Goal: Task Accomplishment & Management: Complete application form

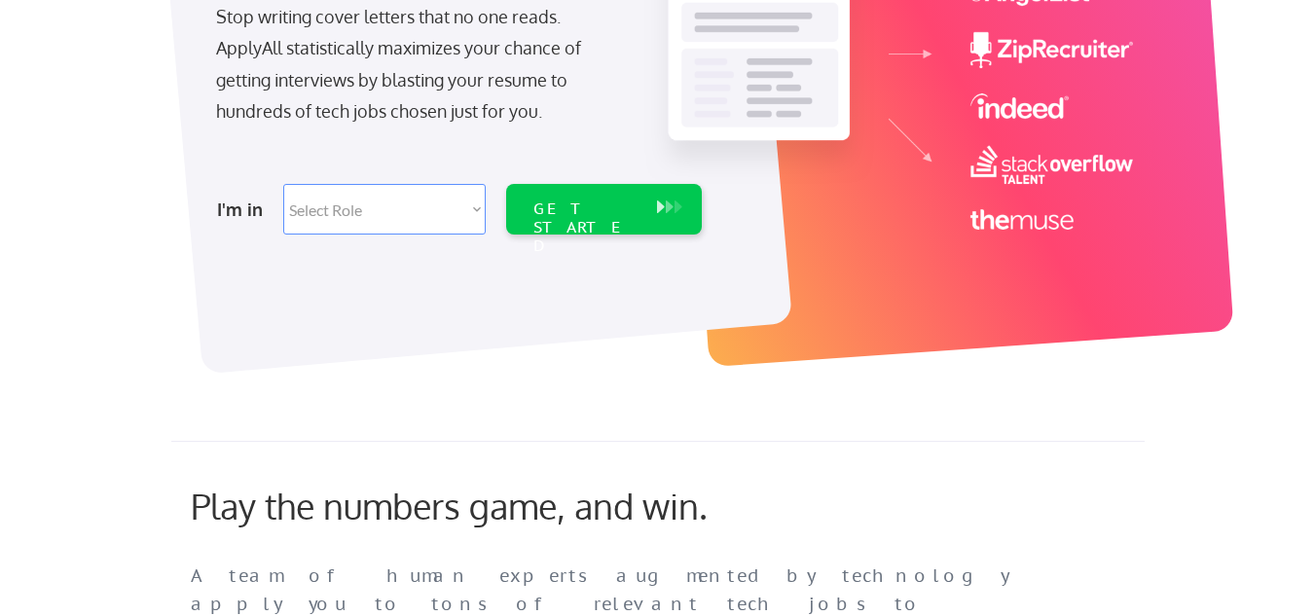
scroll to position [367, 0]
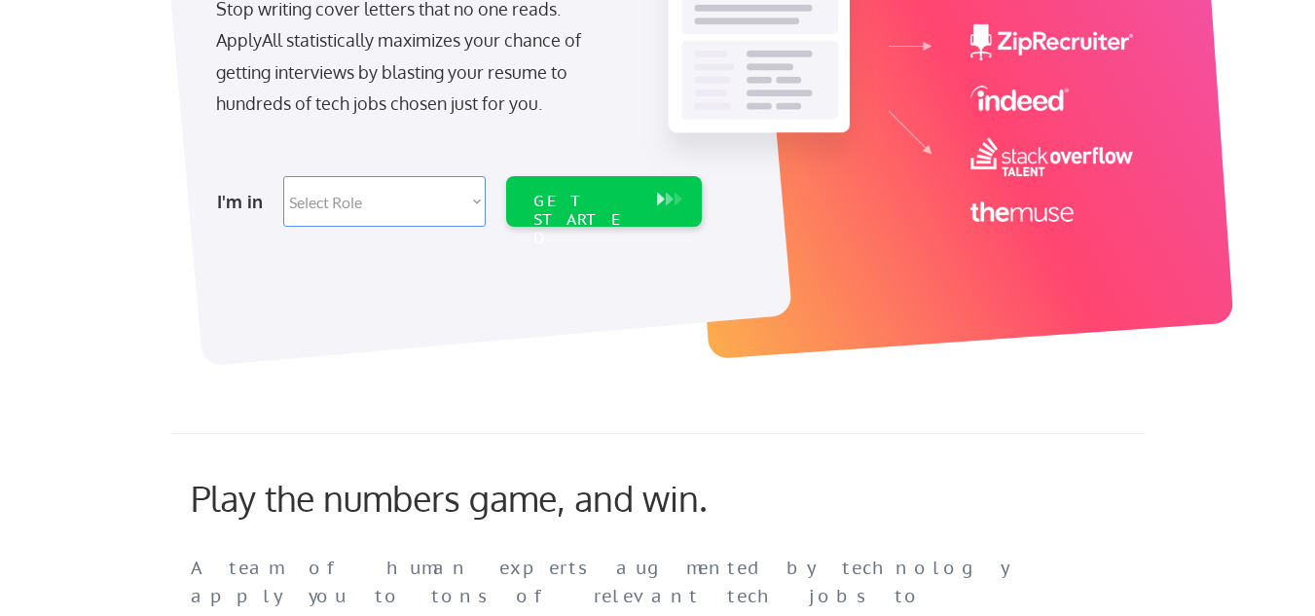
click at [388, 196] on select "Select Role Software Engineering Product Management Customer Success Sales UI/U…" at bounding box center [384, 201] width 202 height 51
select select ""sales""
click at [474, 198] on select "Select Role Software Engineering Product Management Customer Success Sales UI/U…" at bounding box center [384, 201] width 202 height 51
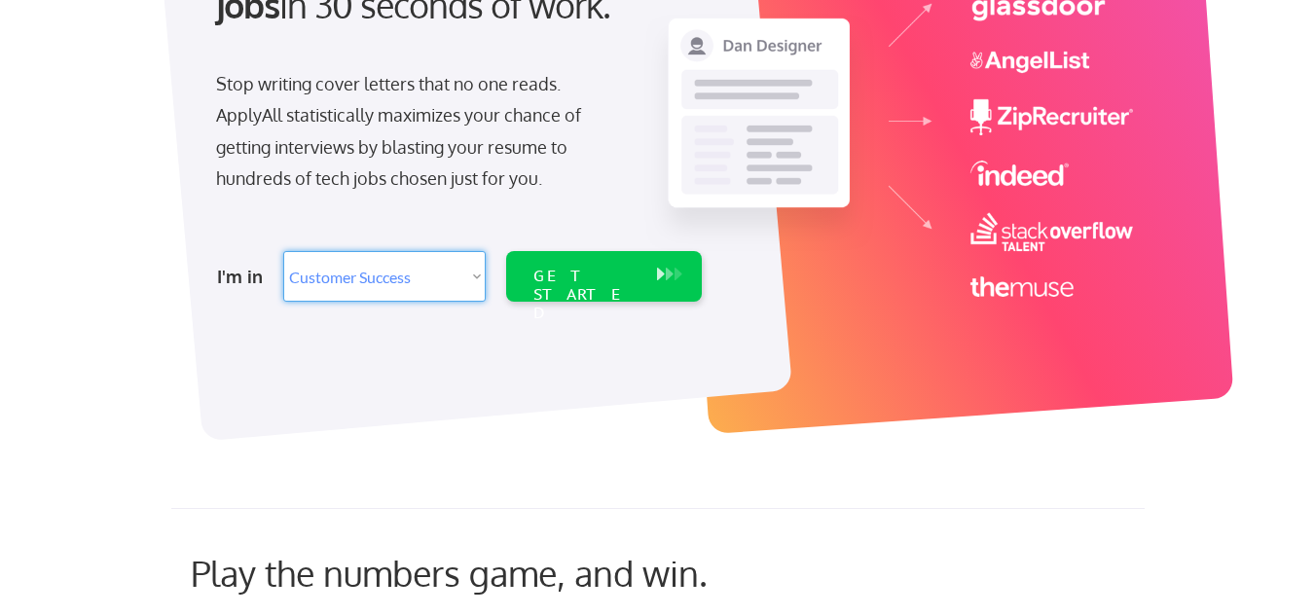
scroll to position [288, 0]
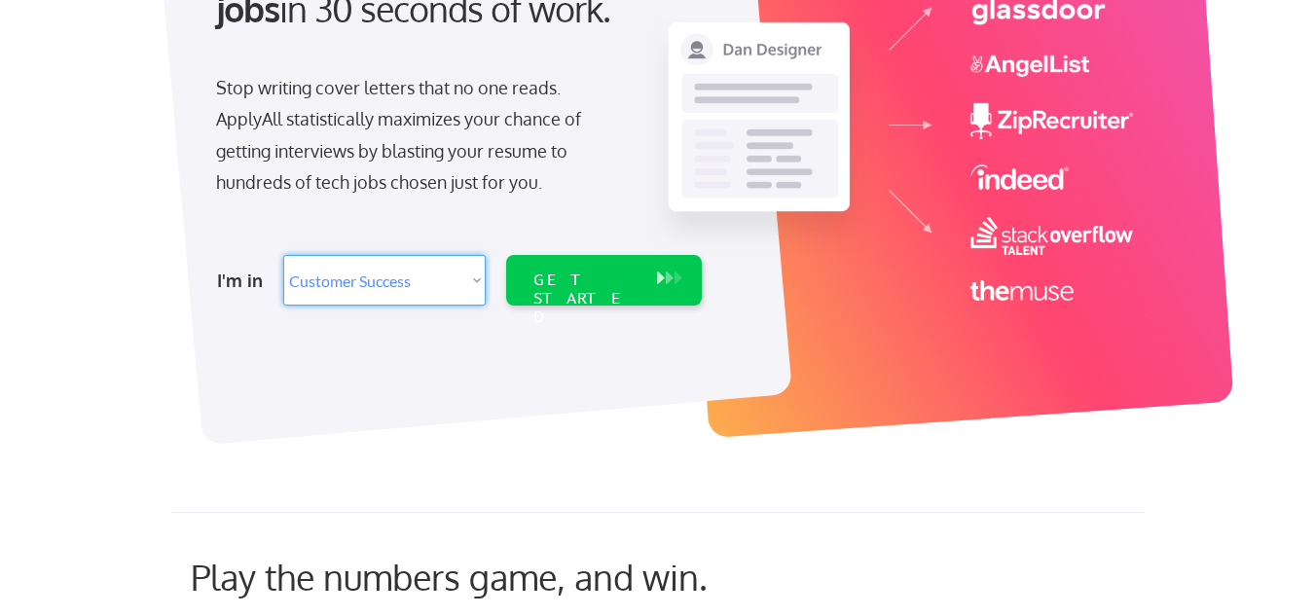
click at [471, 284] on select "Select Role Software Engineering Product Management Customer Success Sales UI/U…" at bounding box center [384, 280] width 202 height 51
select select ""hr_recruiting""
click at [283, 255] on select "Select Role Software Engineering Product Management Customer Success Sales UI/U…" at bounding box center [384, 280] width 202 height 51
select select ""hr_recruiting""
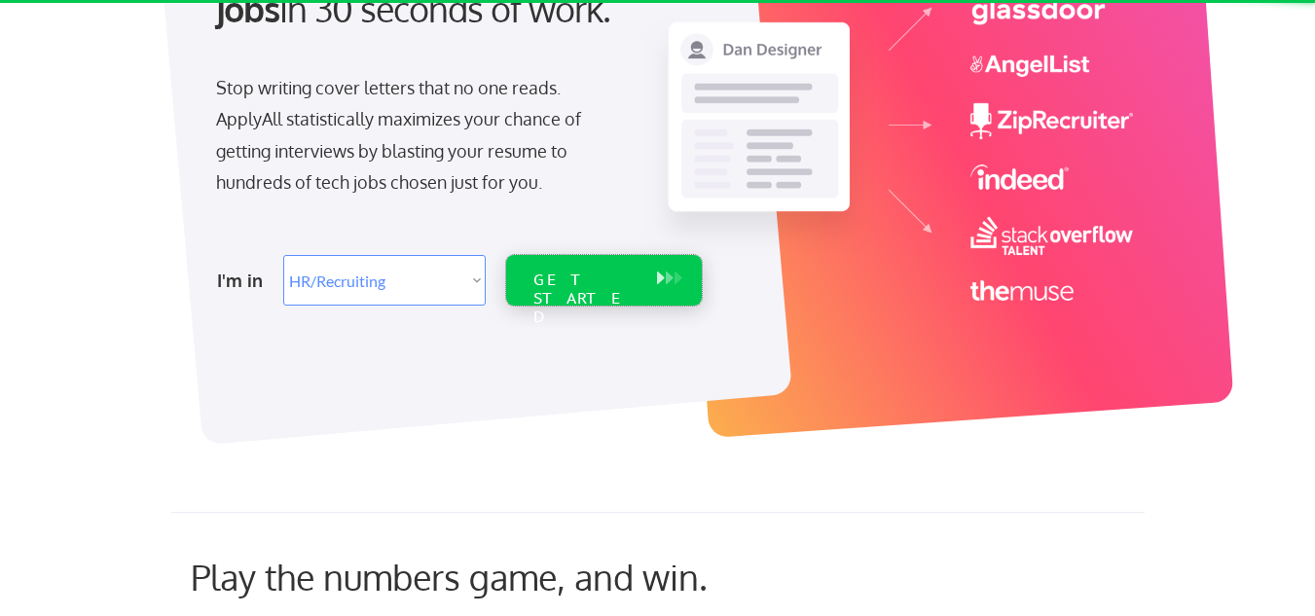
click at [549, 277] on div "GET STARTED" at bounding box center [585, 298] width 104 height 56
